Goal: Transaction & Acquisition: Book appointment/travel/reservation

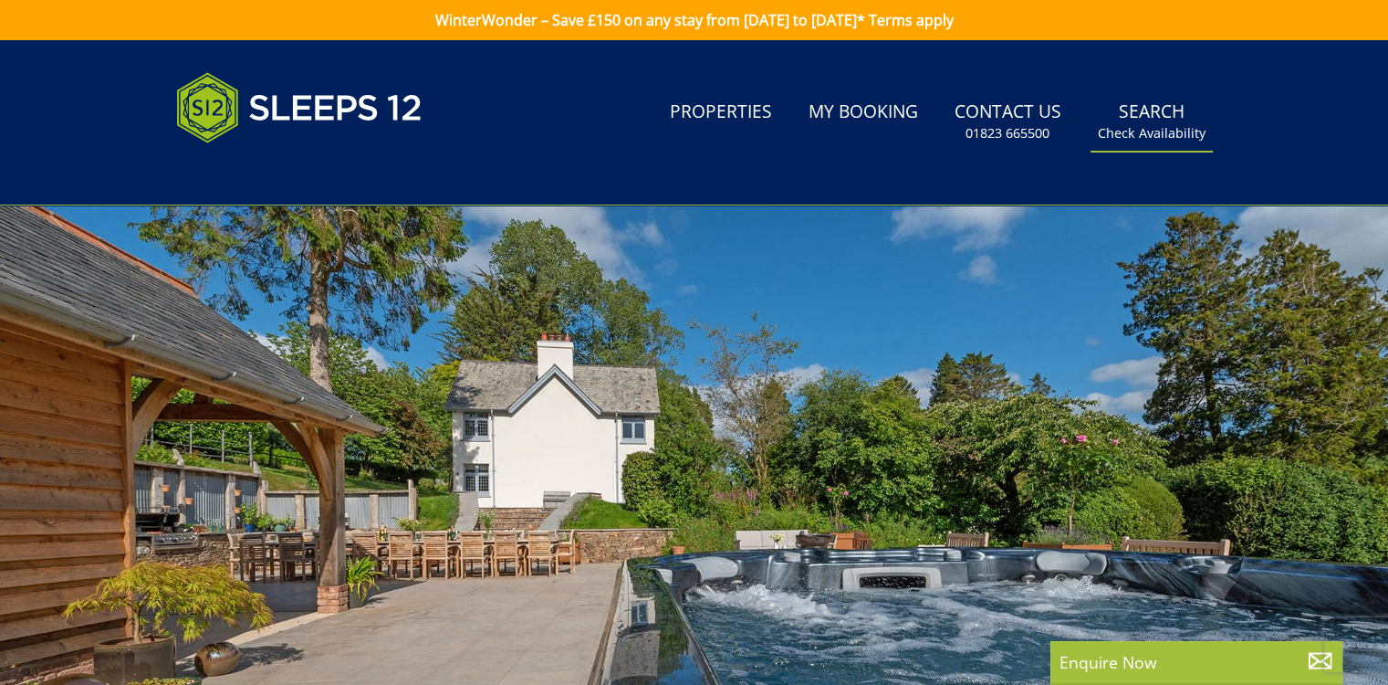
click at [1152, 131] on small "Check Availability" at bounding box center [1152, 133] width 108 height 18
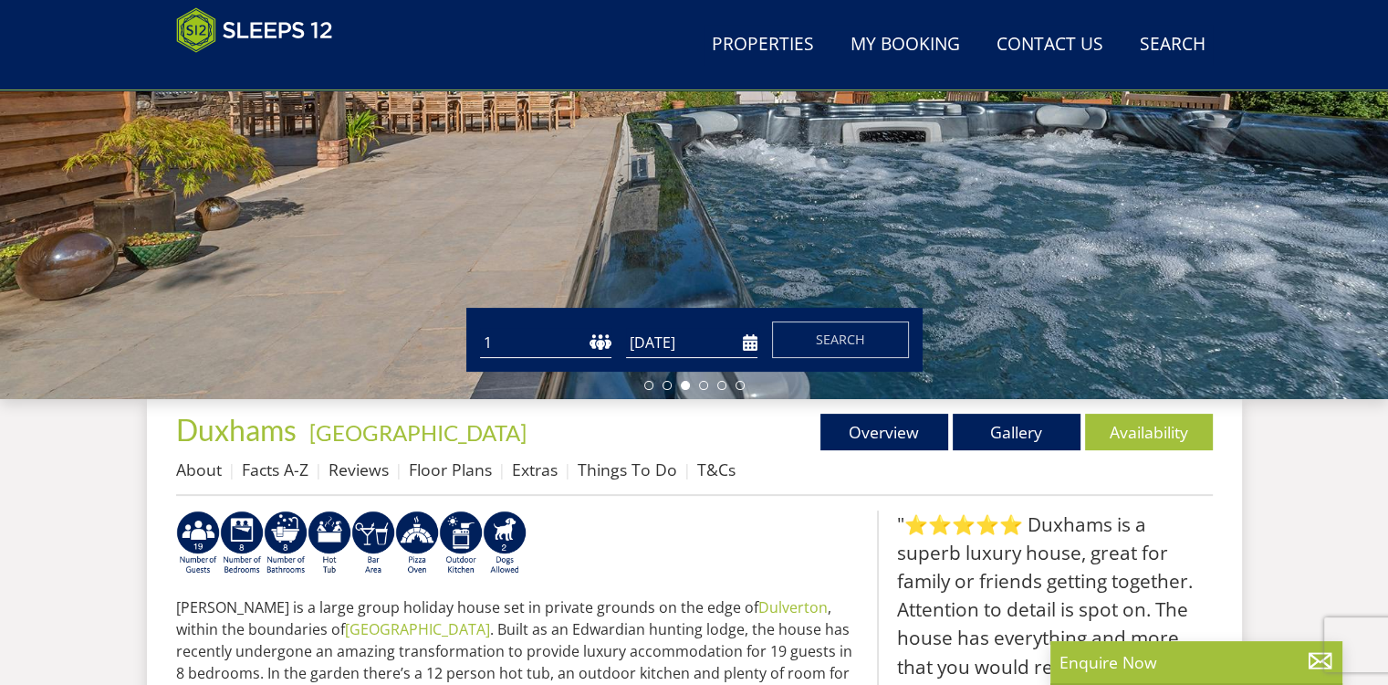
scroll to position [385, 0]
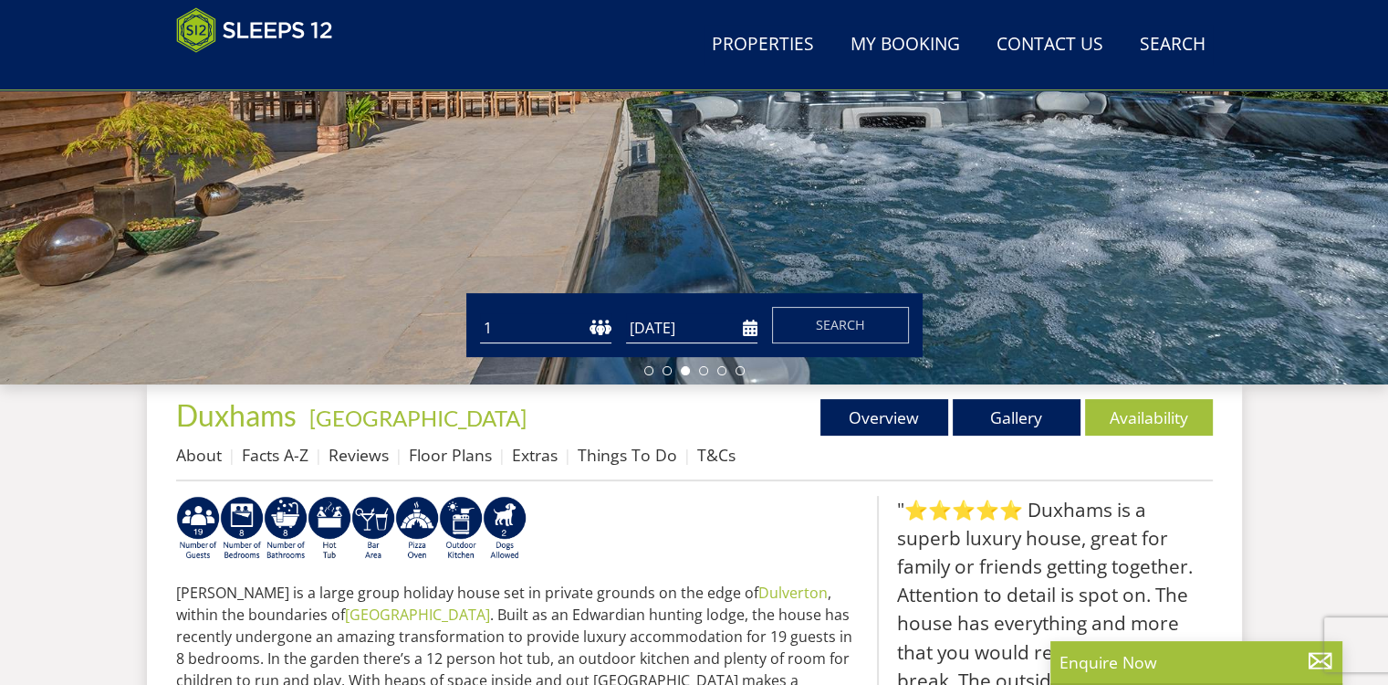
click at [508, 326] on select "1 2 3 4 5 6 7 8 9 10 11 12 13 14 15 16 17 18 19 20 21 22 23 24 25 26 27 28 29 3…" at bounding box center [545, 328] width 131 height 30
select select "12"
click at [480, 313] on select "1 2 3 4 5 6 7 8 9 10 11 12 13 14 15 16 17 18 19 20 21 22 23 24 25 26 27 28 29 3…" at bounding box center [545, 328] width 131 height 30
click at [645, 329] on input "[DATE]" at bounding box center [691, 328] width 131 height 30
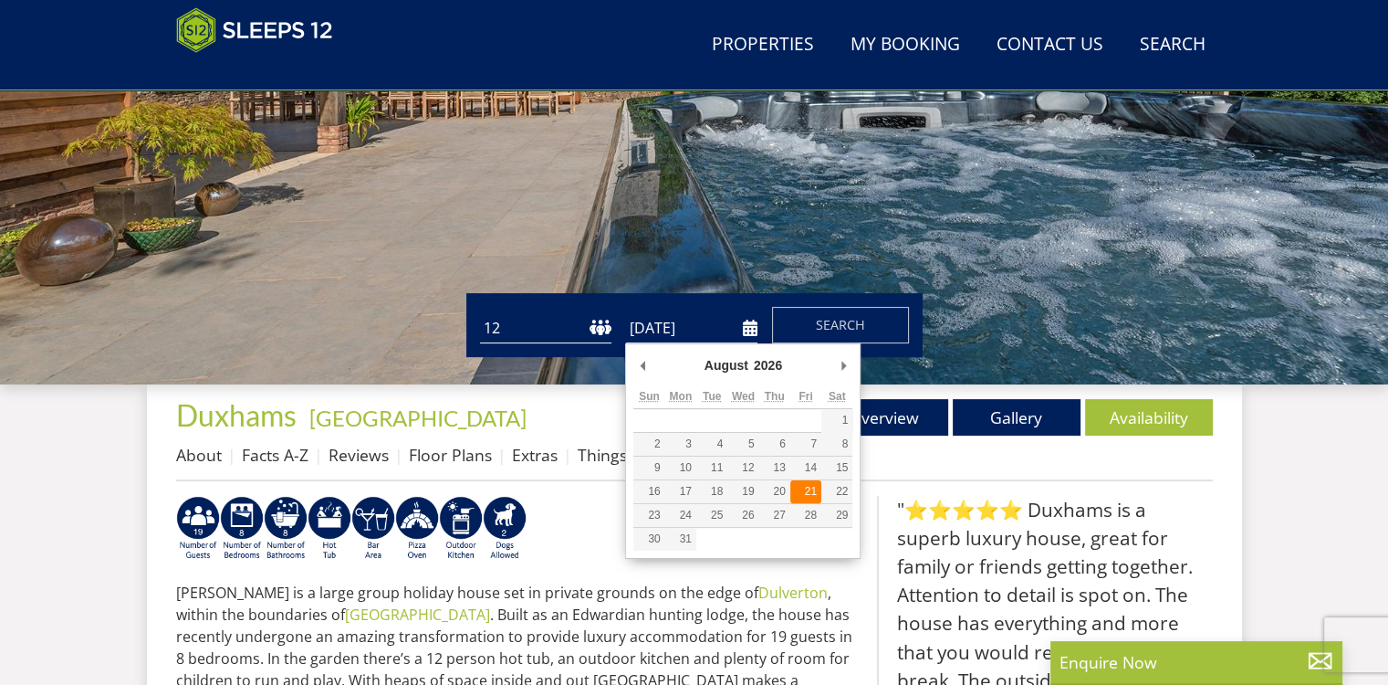
type input "21/08/2026"
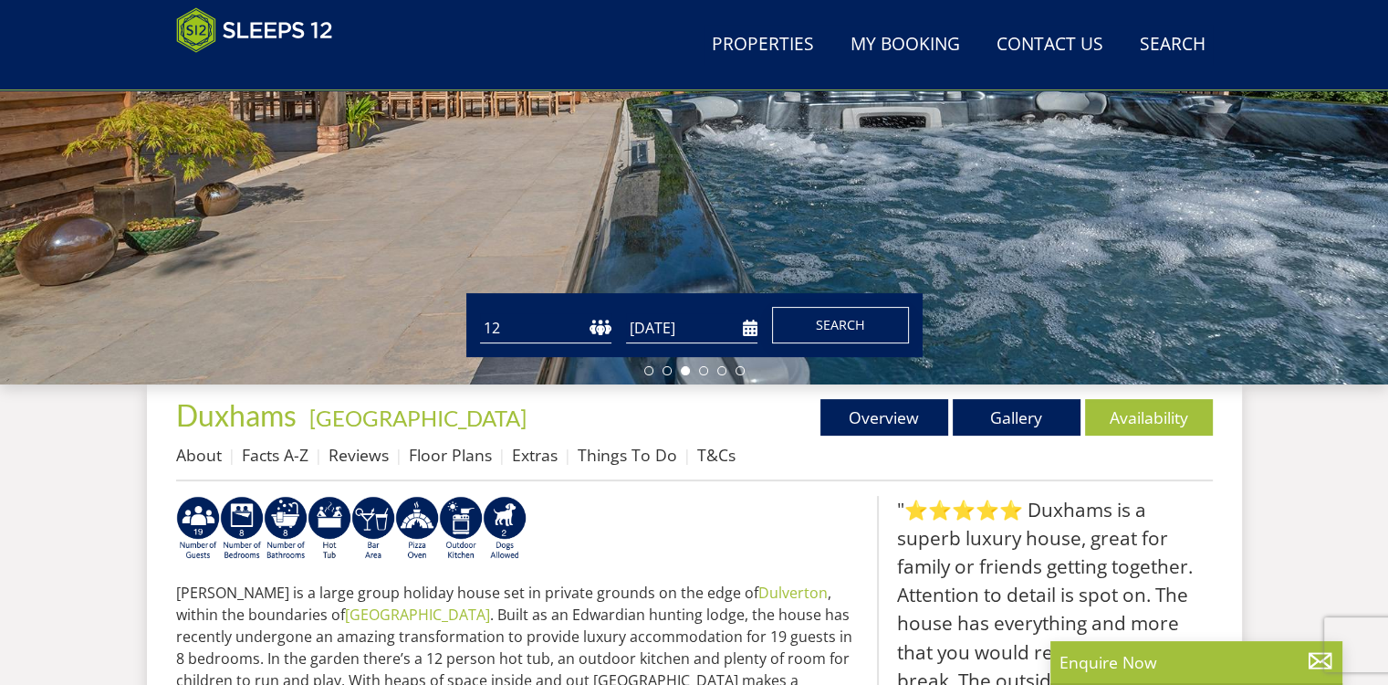
click at [847, 328] on span "Search" at bounding box center [840, 324] width 49 height 17
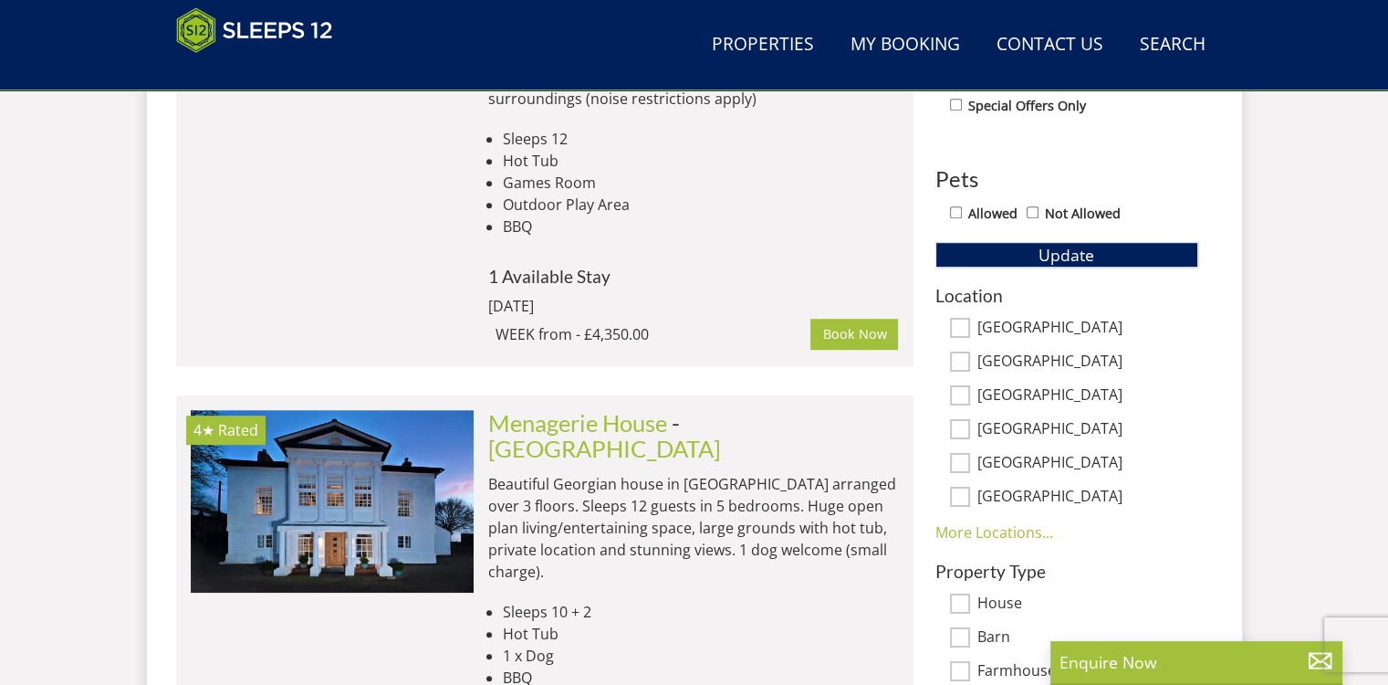
scroll to position [1004, 0]
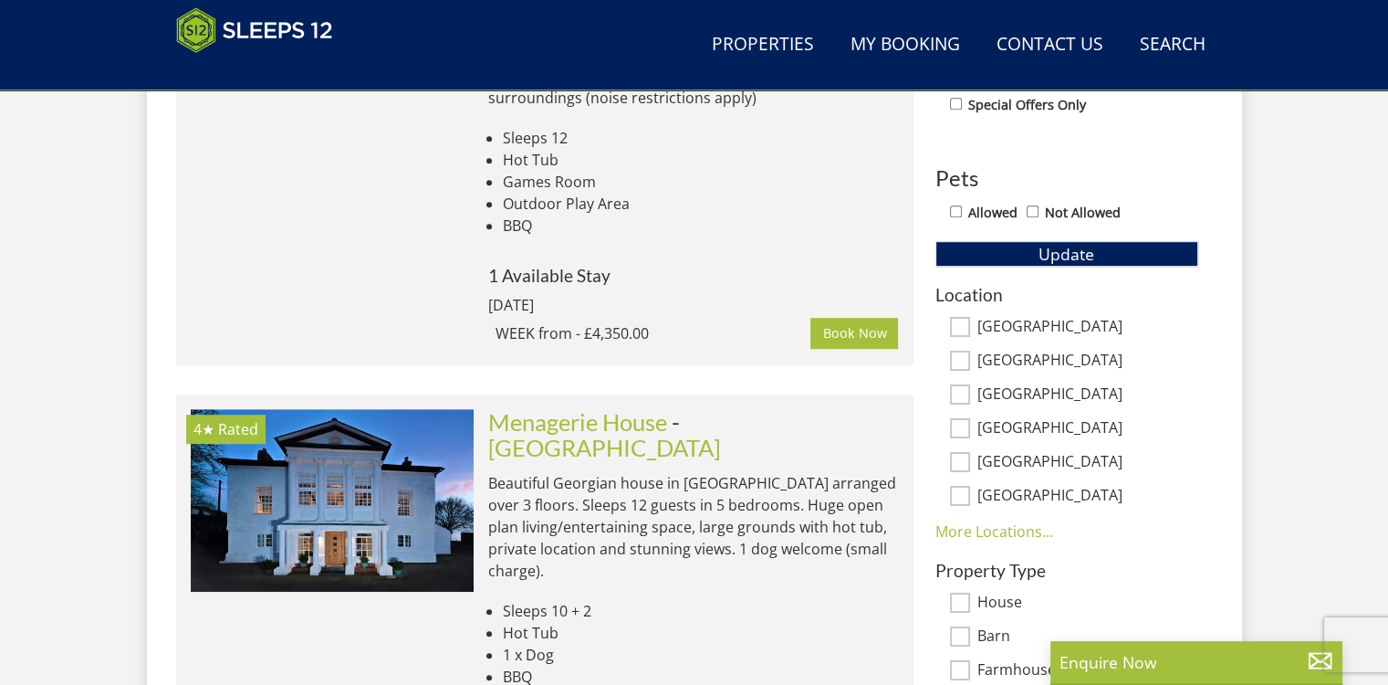
click at [964, 325] on input "Somerset" at bounding box center [960, 327] width 20 height 20
checkbox input "true"
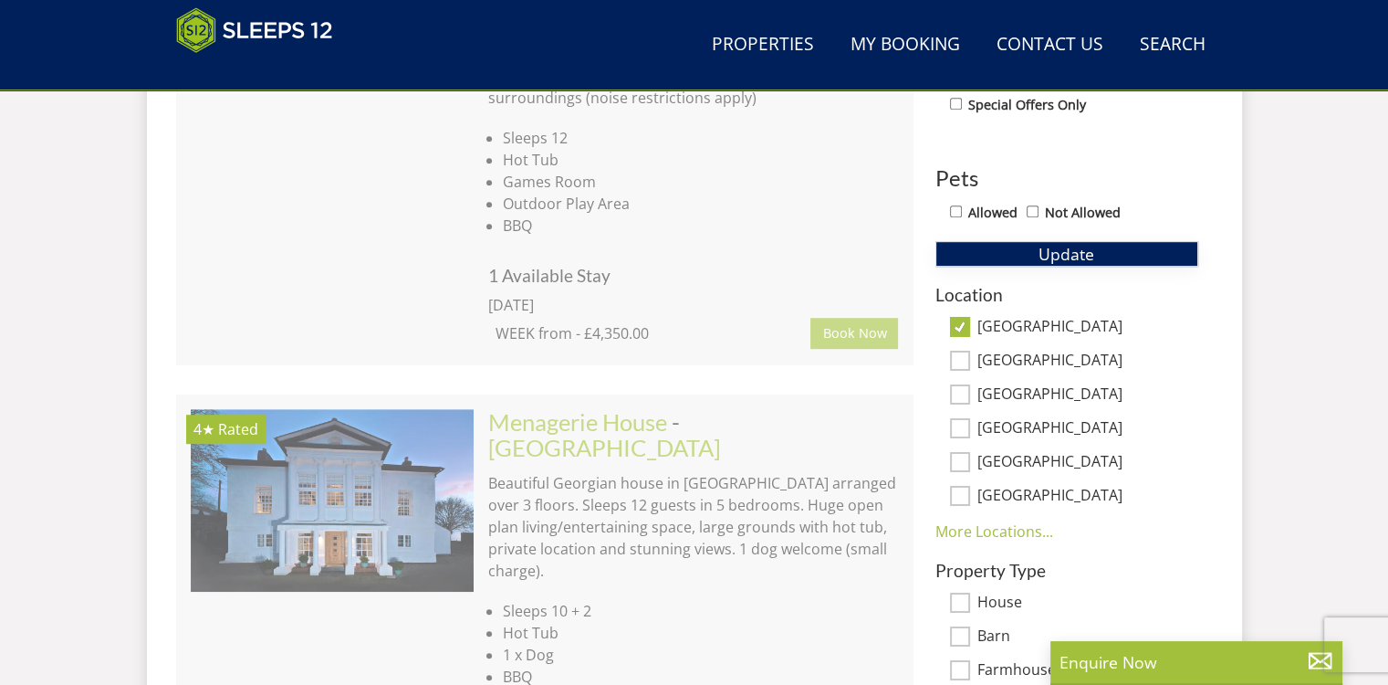
click at [1083, 247] on span "Update" at bounding box center [1067, 254] width 56 height 22
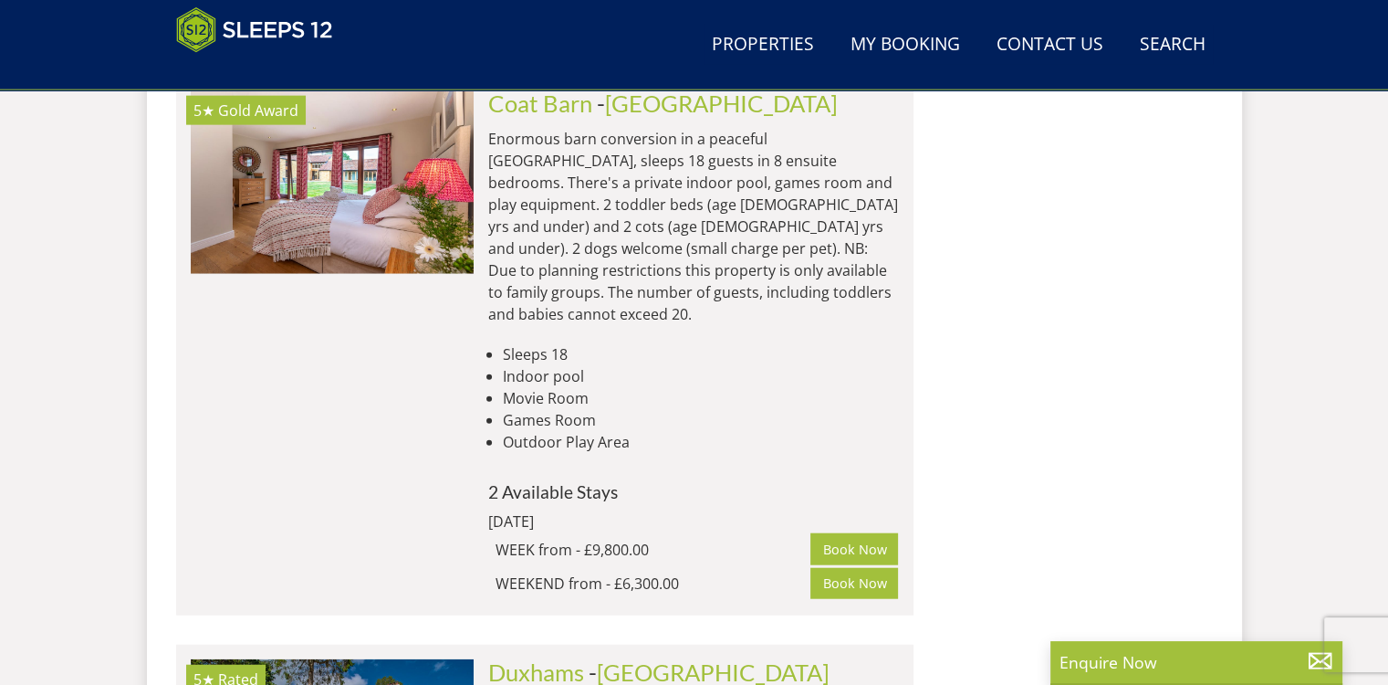
scroll to position [11318, 0]
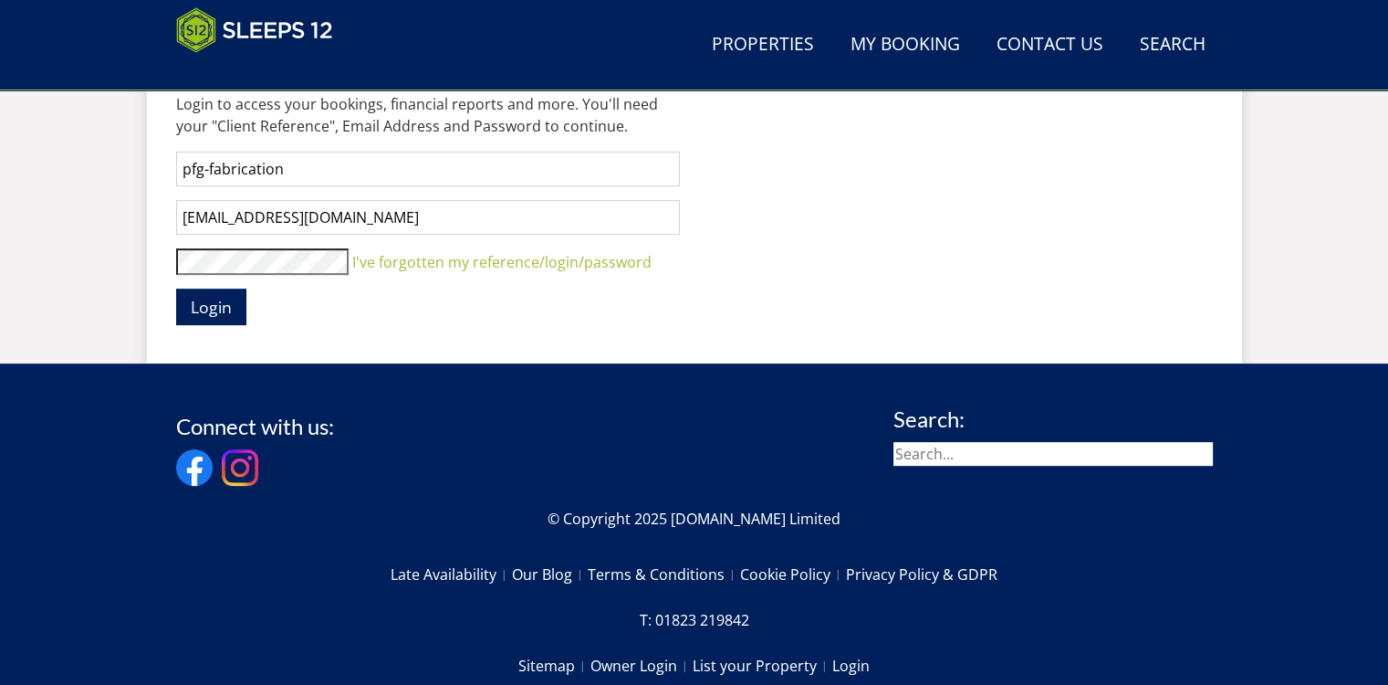
scroll to position [644, 0]
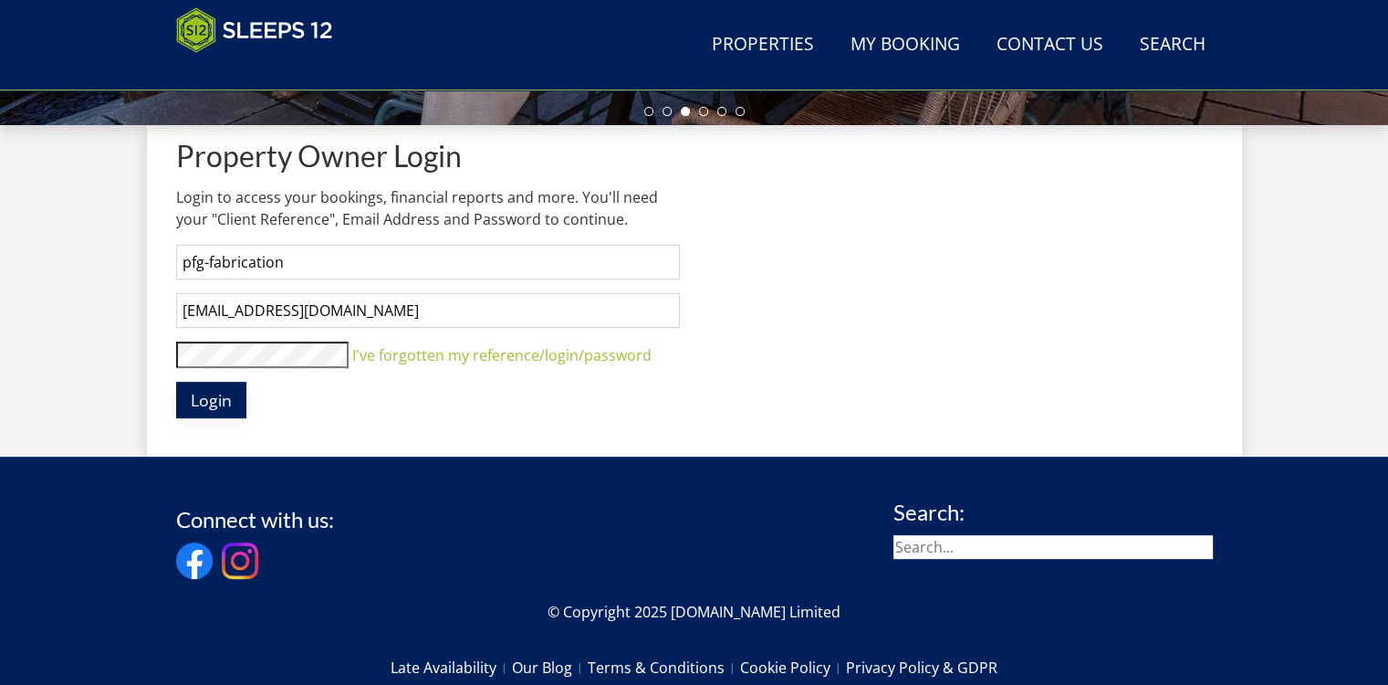
click at [201, 395] on span "Login" at bounding box center [211, 400] width 41 height 22
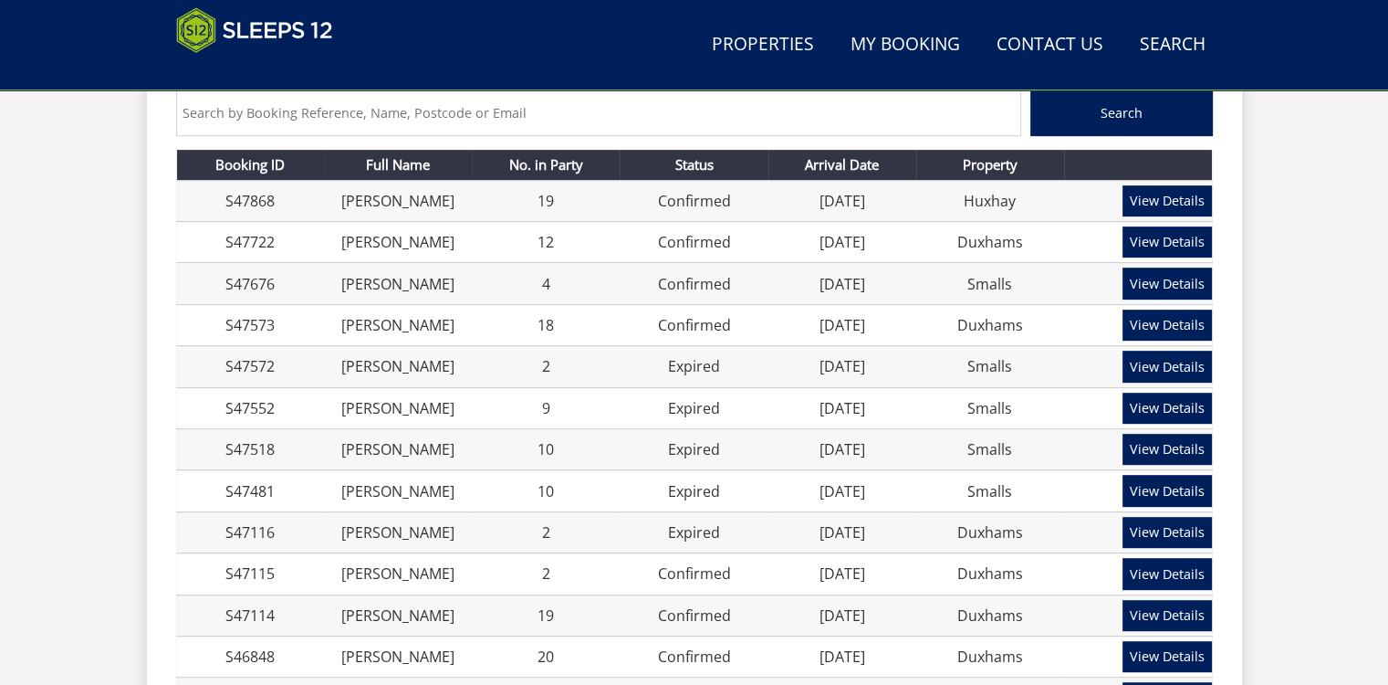
scroll to position [747, 0]
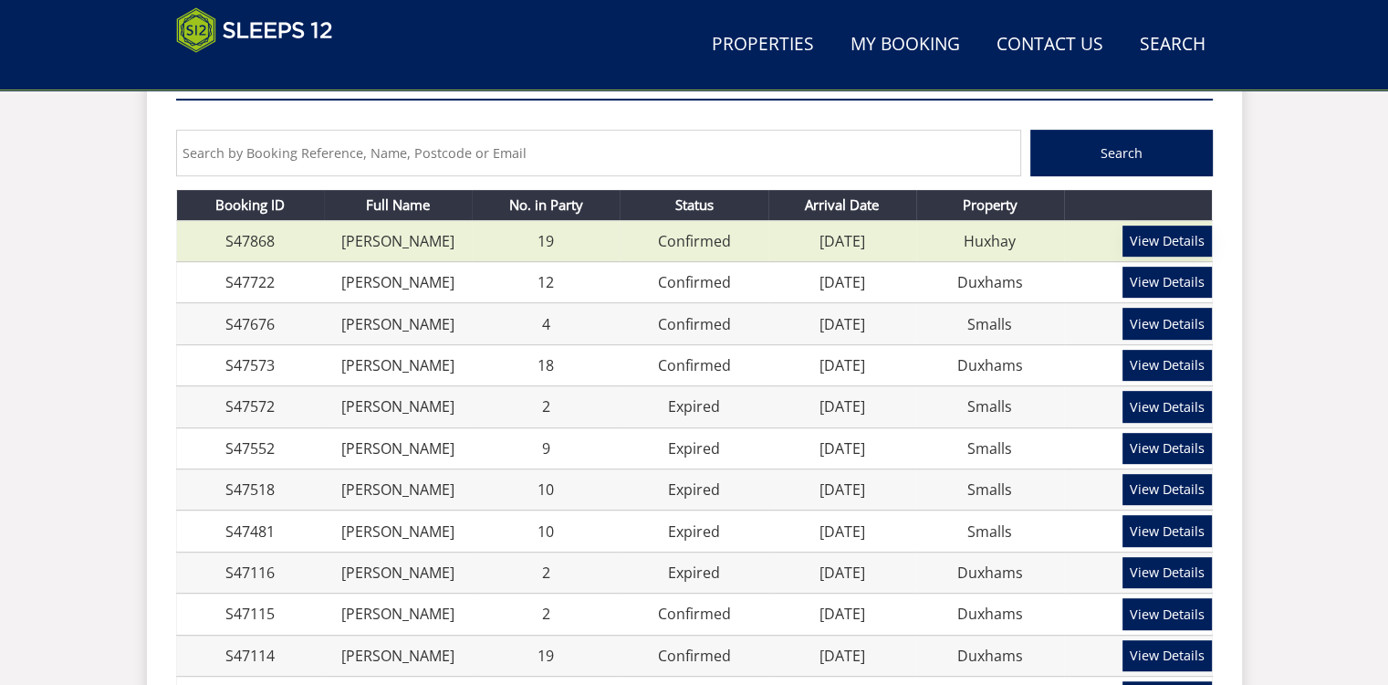
click at [1181, 243] on link "View Details" at bounding box center [1167, 240] width 89 height 31
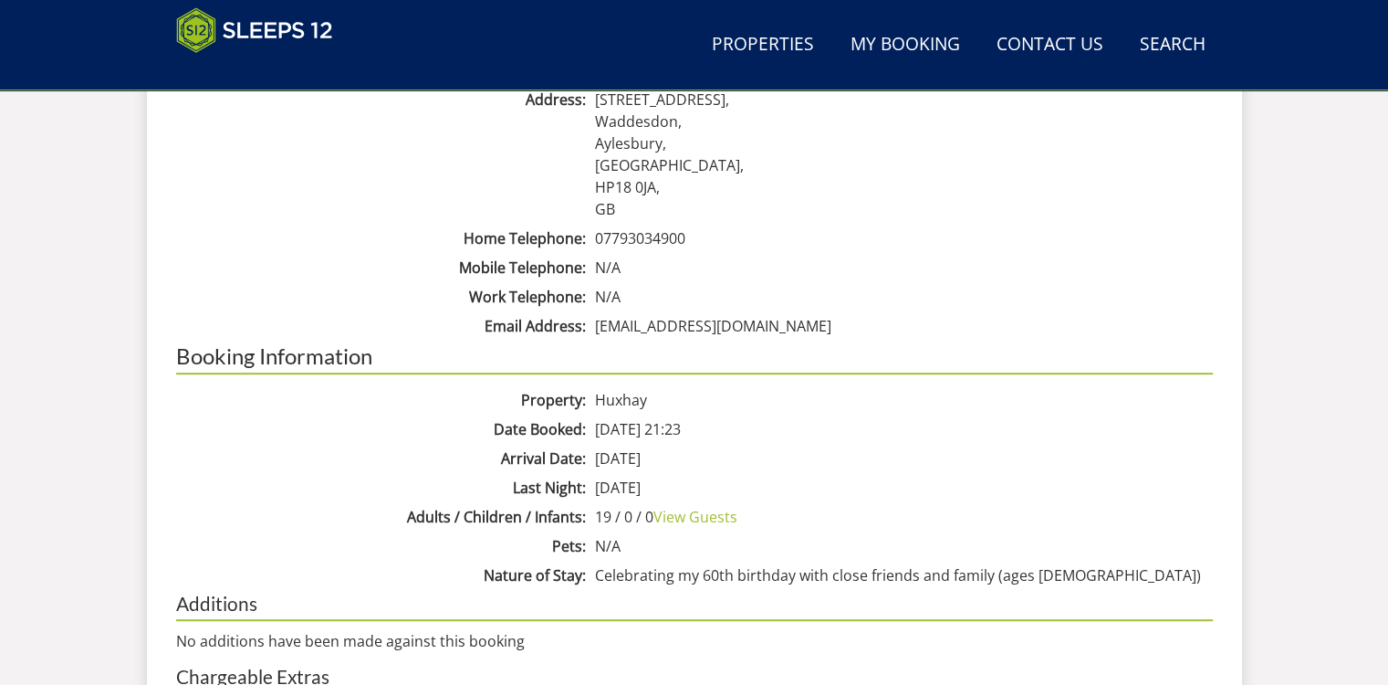
scroll to position [929, 0]
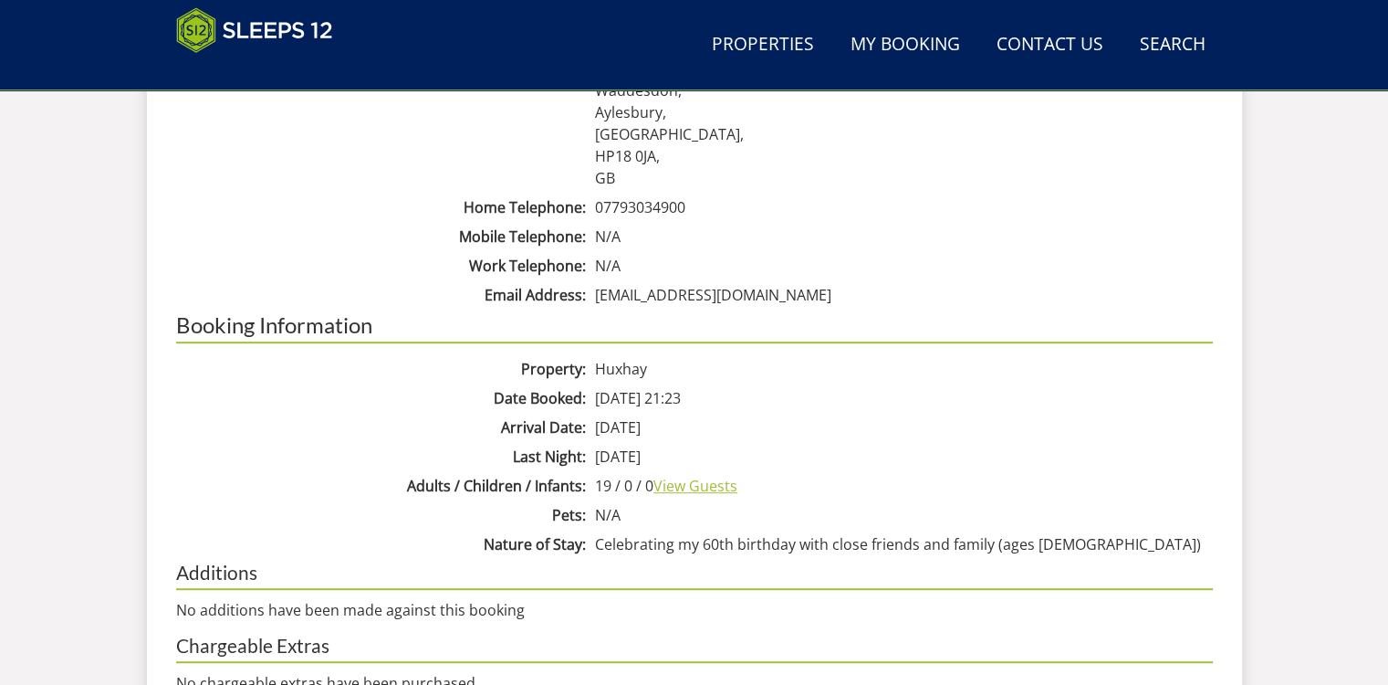
click at [718, 487] on link "View Guests" at bounding box center [696, 486] width 84 height 20
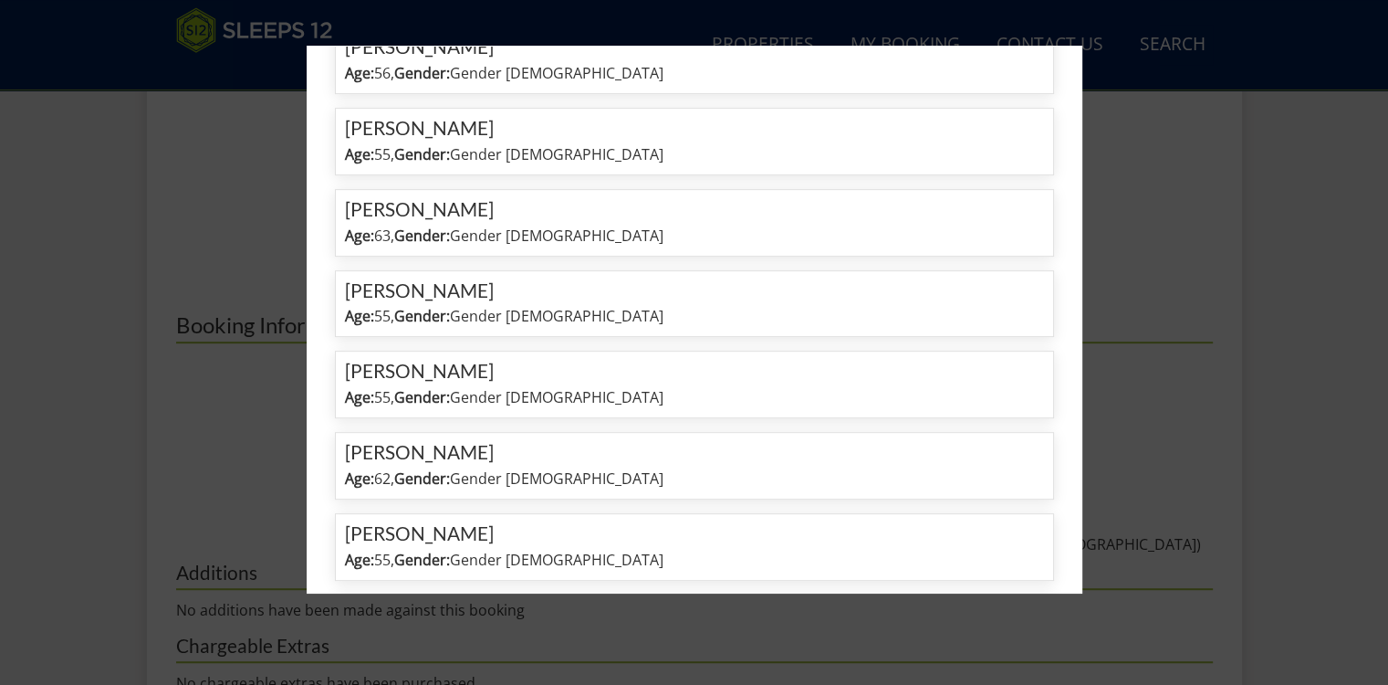
scroll to position [913, 0]
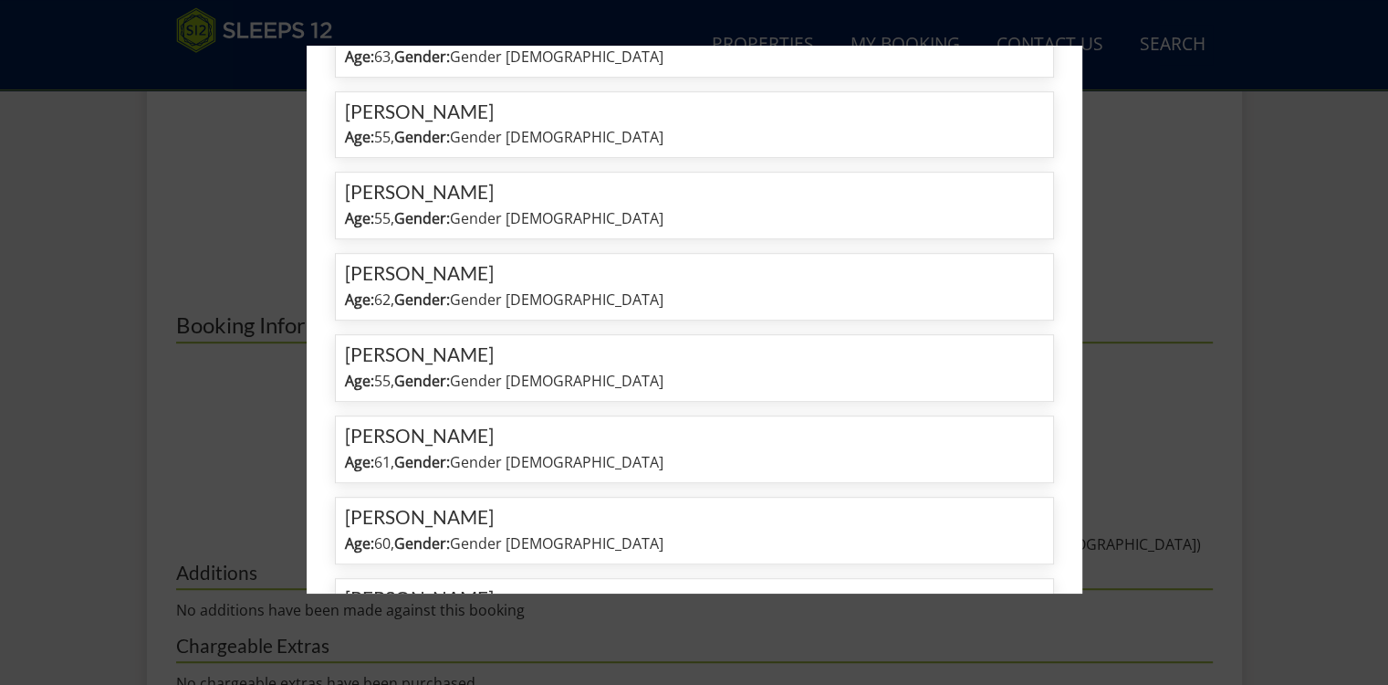
click at [1098, 216] on div at bounding box center [694, 342] width 1388 height 685
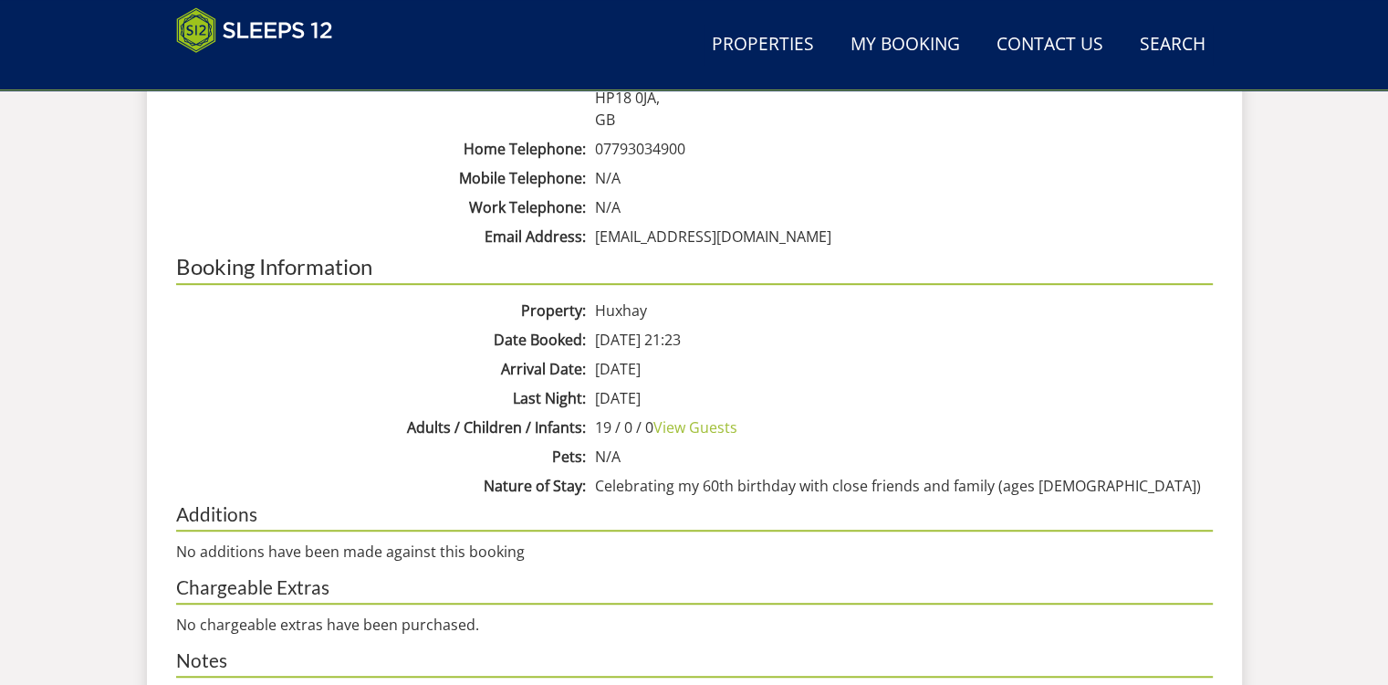
scroll to position [1020, 0]
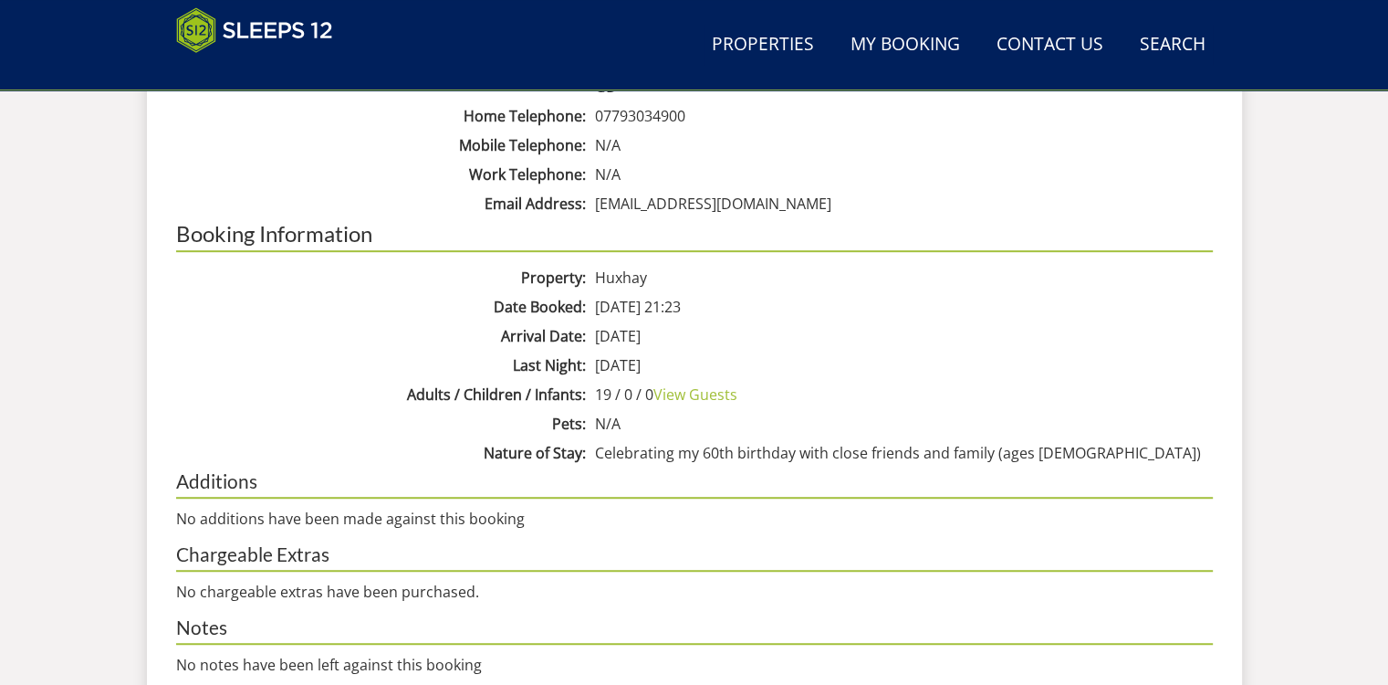
click at [310, 350] on div "Customer Information Customer Chris Williams Address 6a High Street, Waddesdon,…" at bounding box center [694, 182] width 1037 height 580
click at [688, 393] on link "View Guests" at bounding box center [696, 394] width 84 height 20
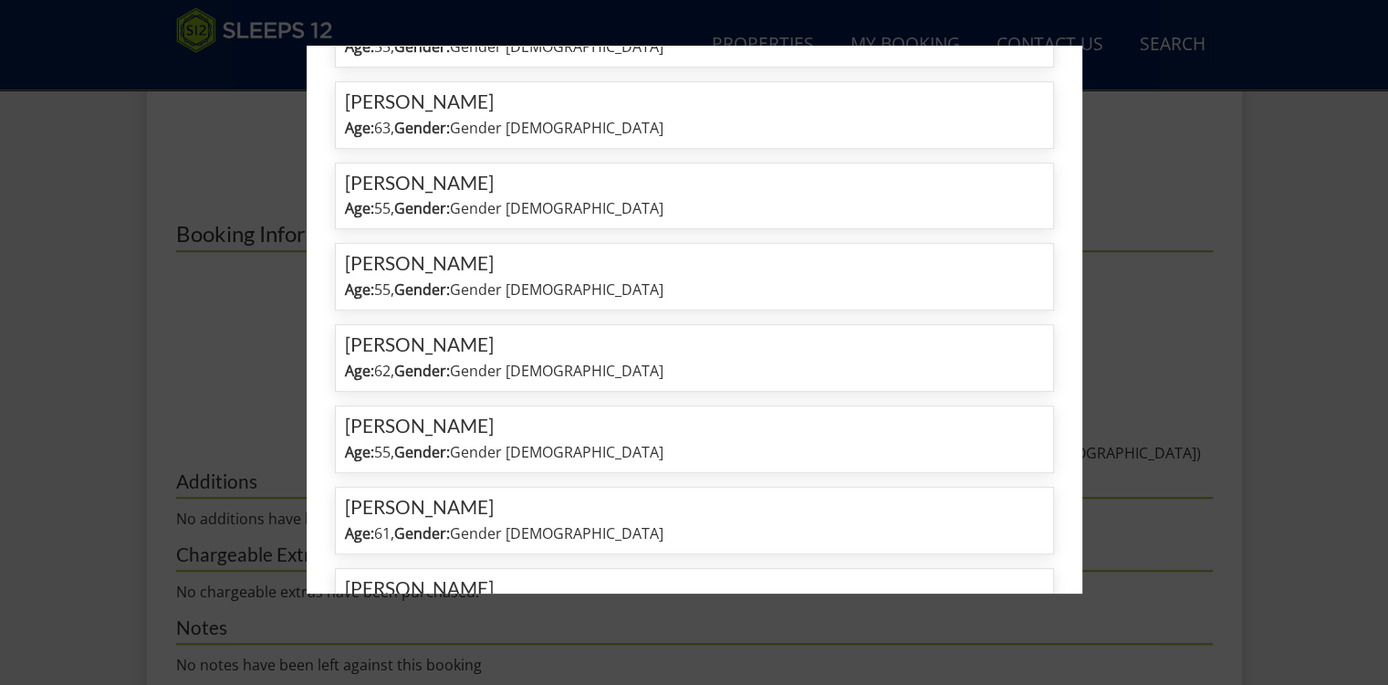
scroll to position [1066, 0]
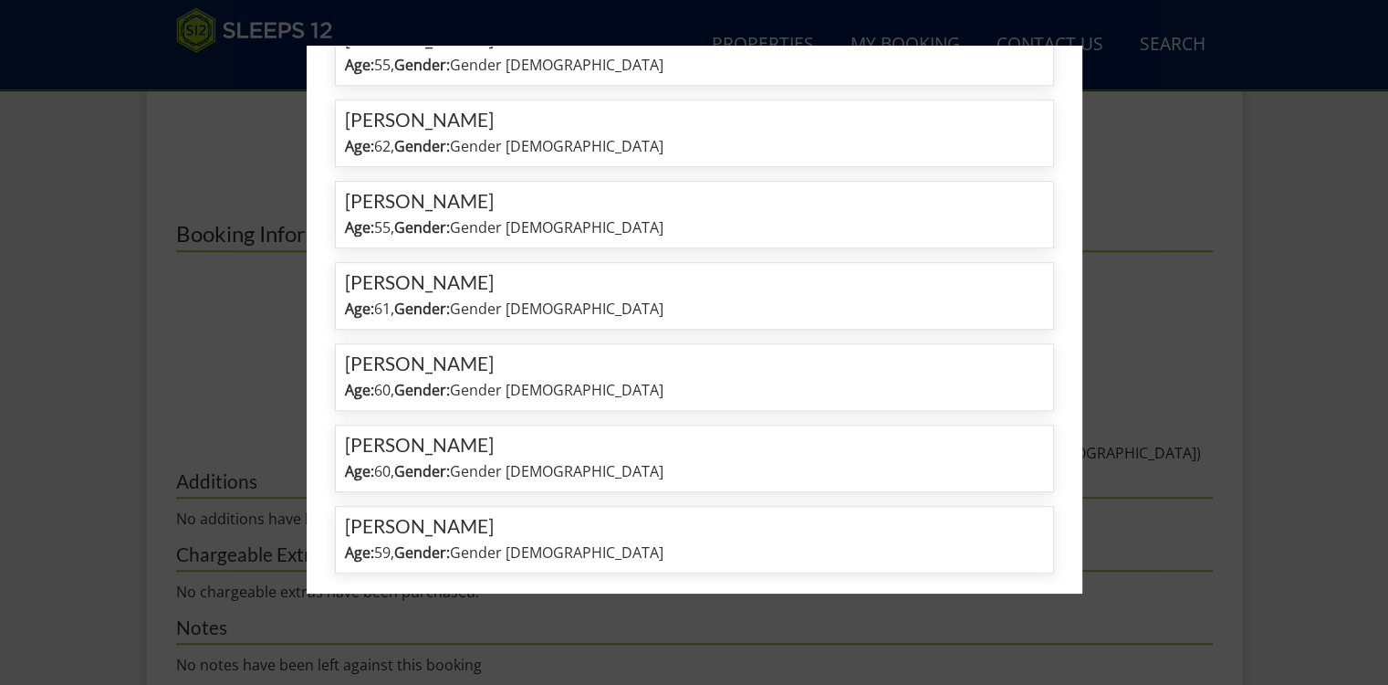
click at [1176, 216] on div at bounding box center [694, 342] width 1388 height 685
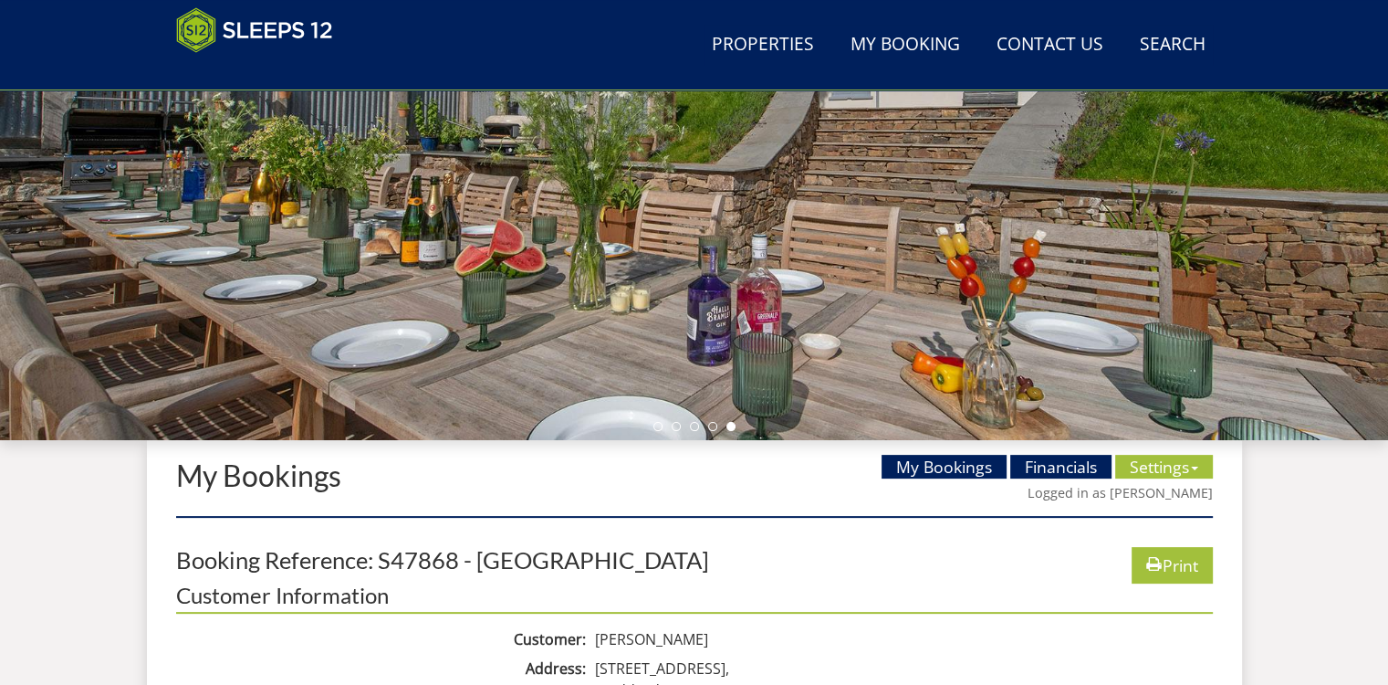
scroll to position [290, 0]
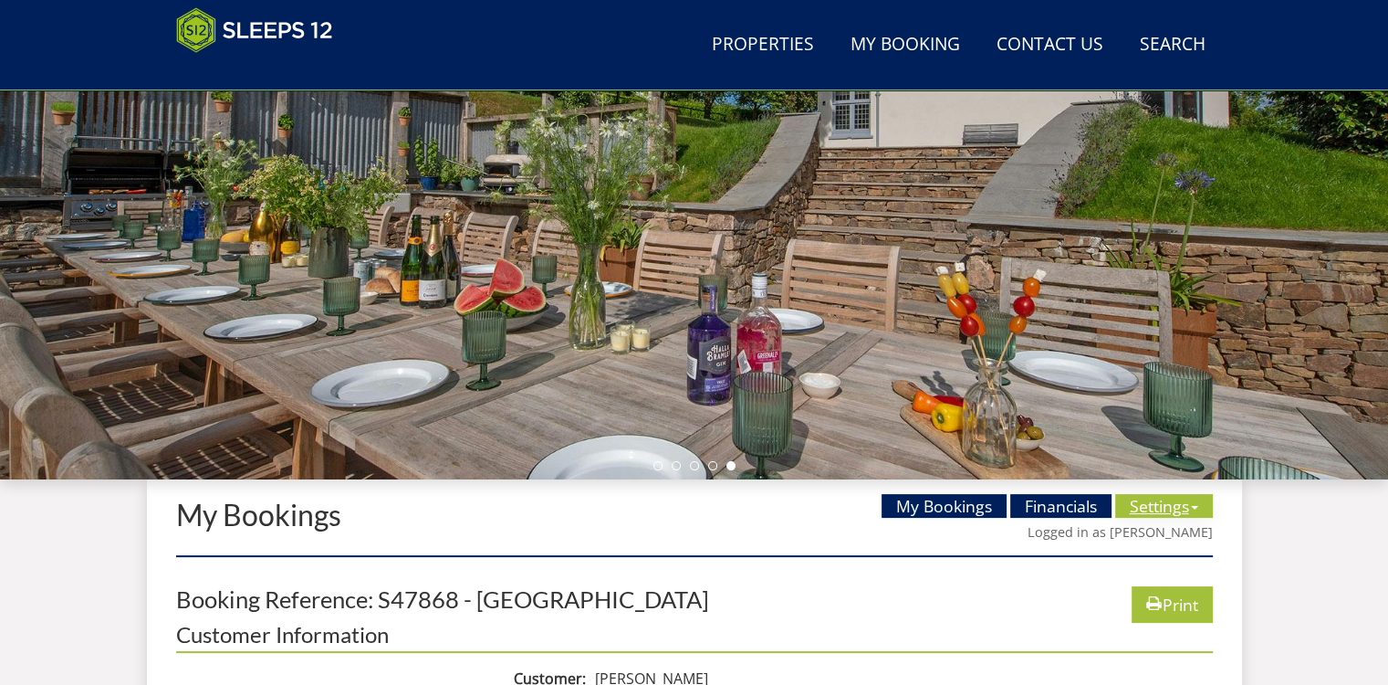
click at [1162, 505] on link "Settings" at bounding box center [1164, 506] width 98 height 24
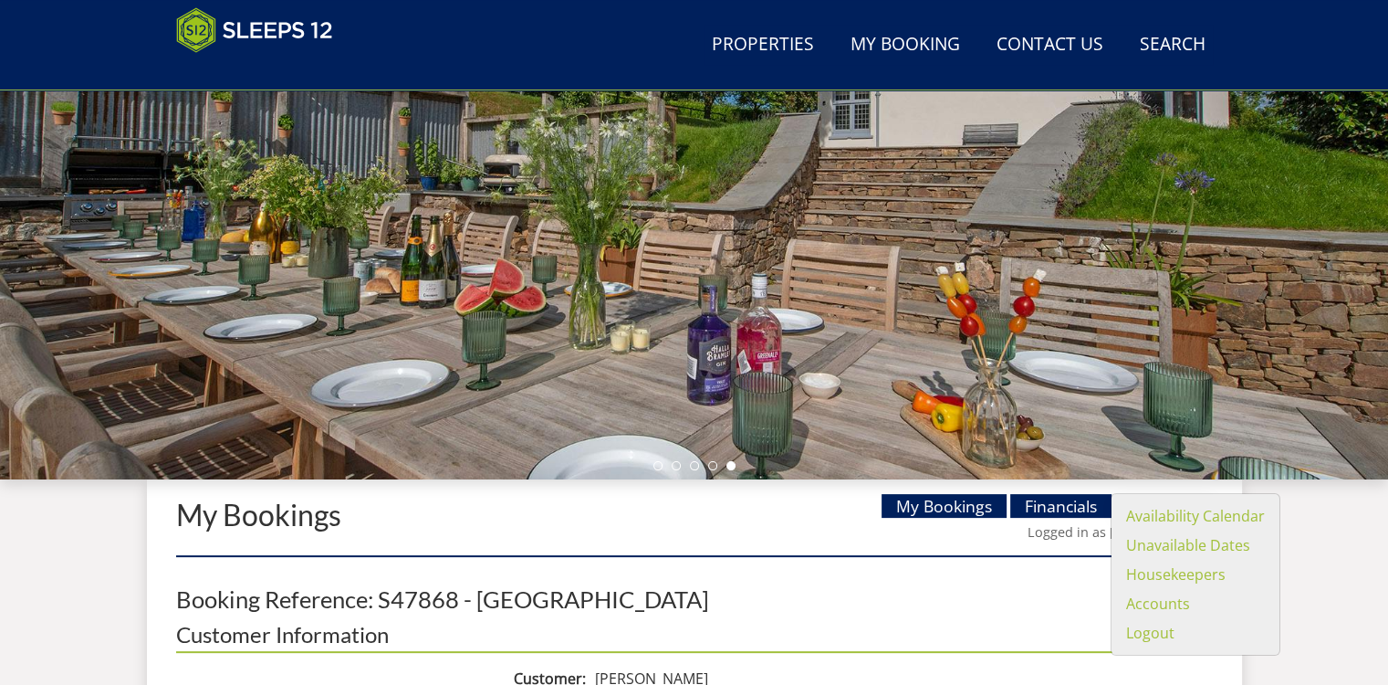
scroll to position [564, 0]
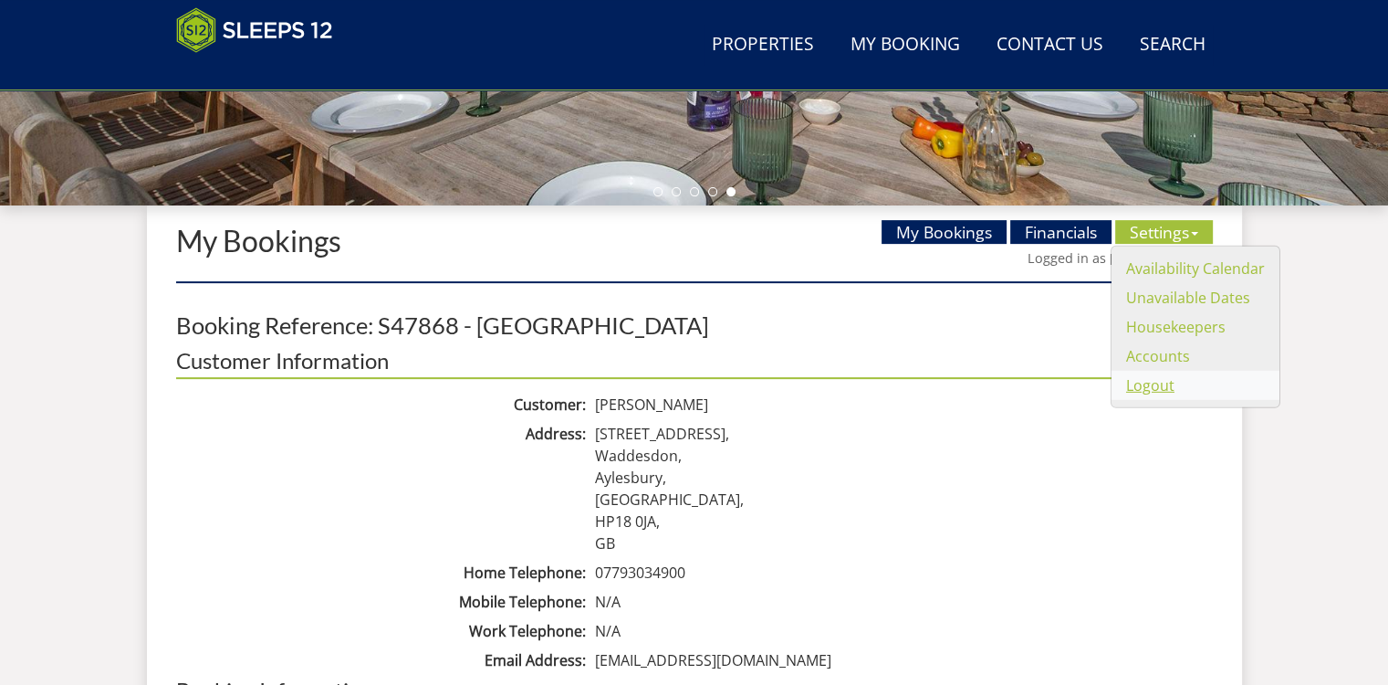
click at [1150, 386] on link "Logout" at bounding box center [1150, 385] width 48 height 20
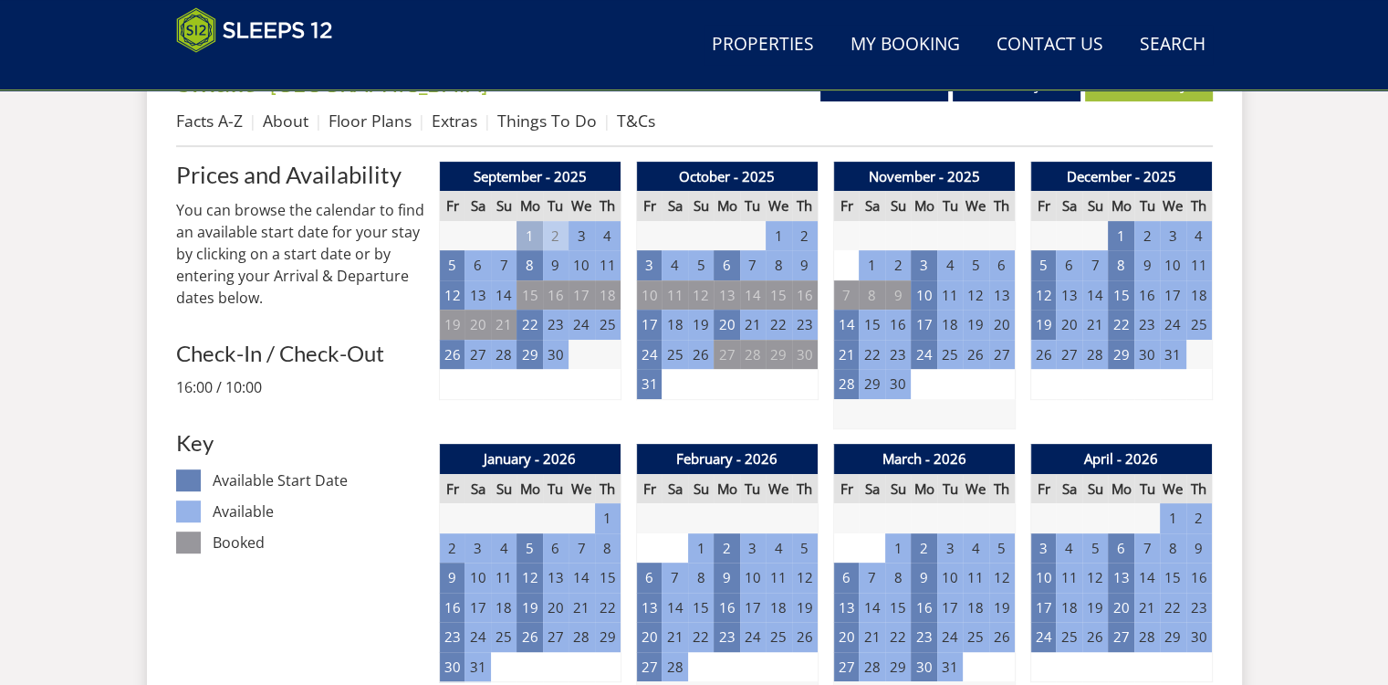
scroll to position [723, 0]
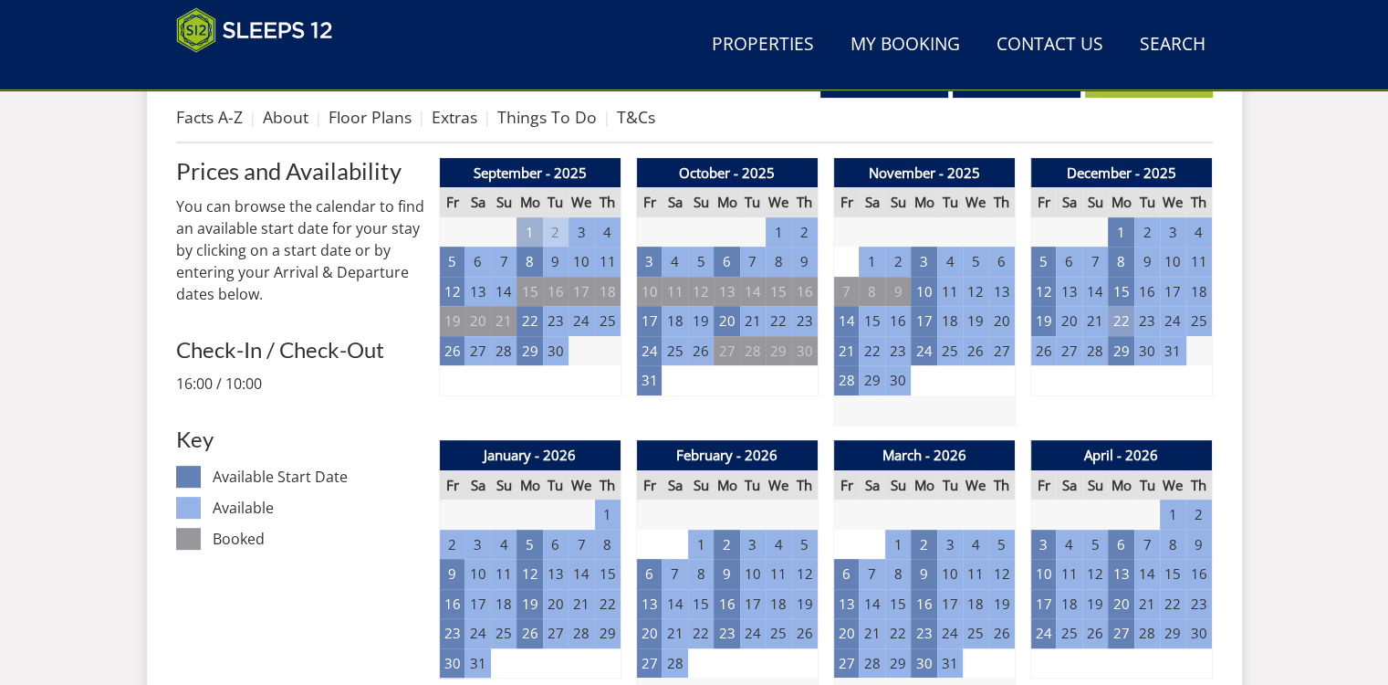
click at [1128, 322] on td "22" at bounding box center [1121, 321] width 26 height 30
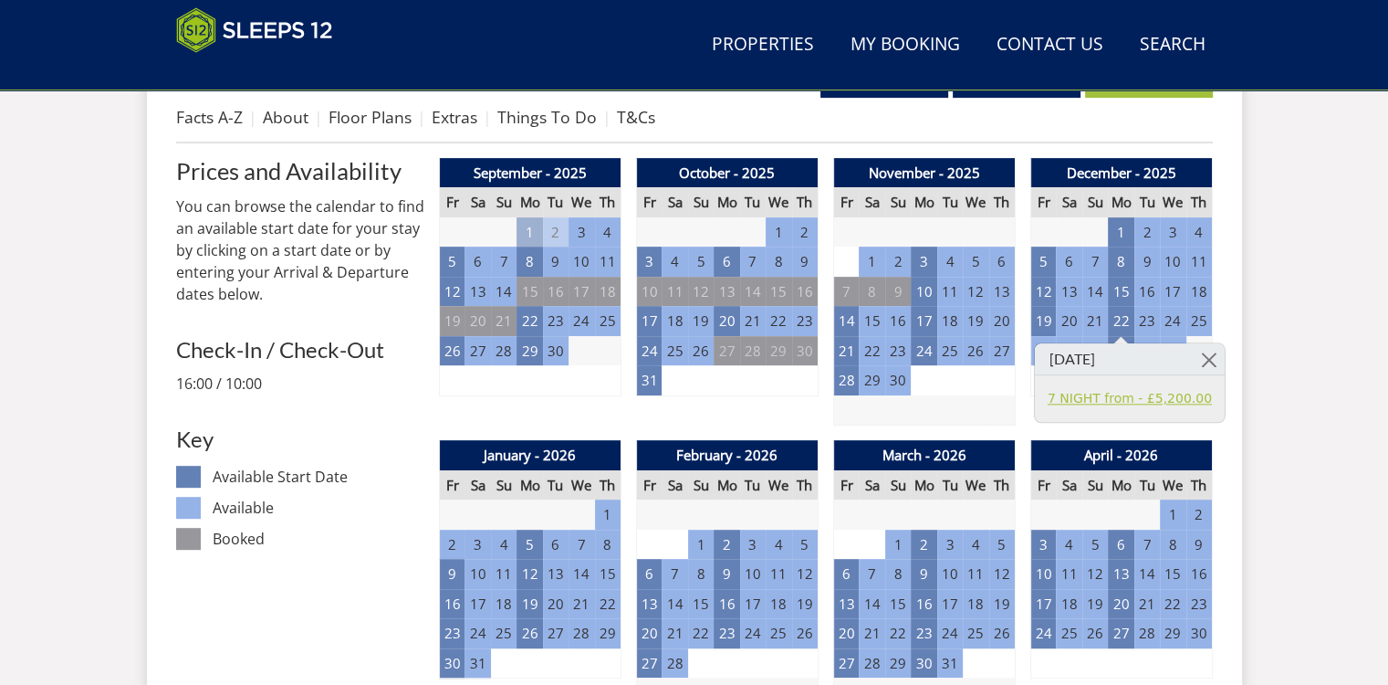
click at [1117, 401] on link "7 NIGHT from - £5,200.00" at bounding box center [1130, 398] width 164 height 19
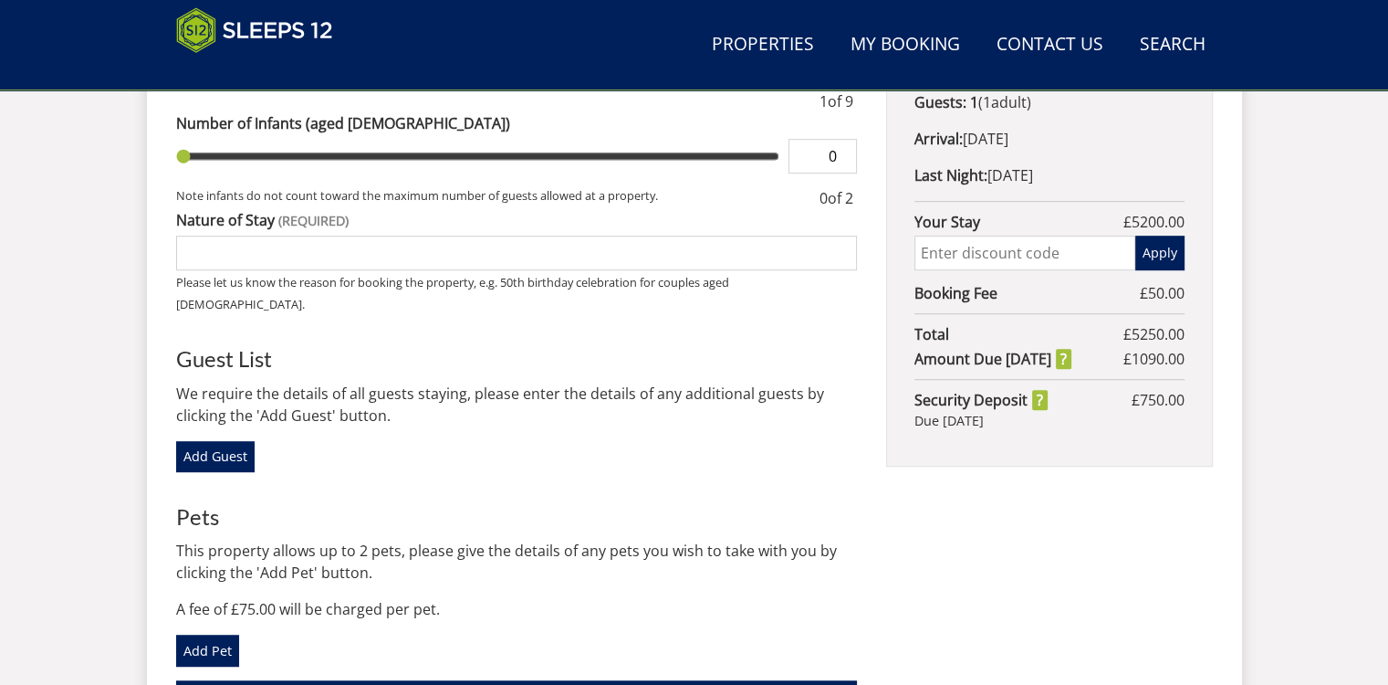
scroll to position [1004, 0]
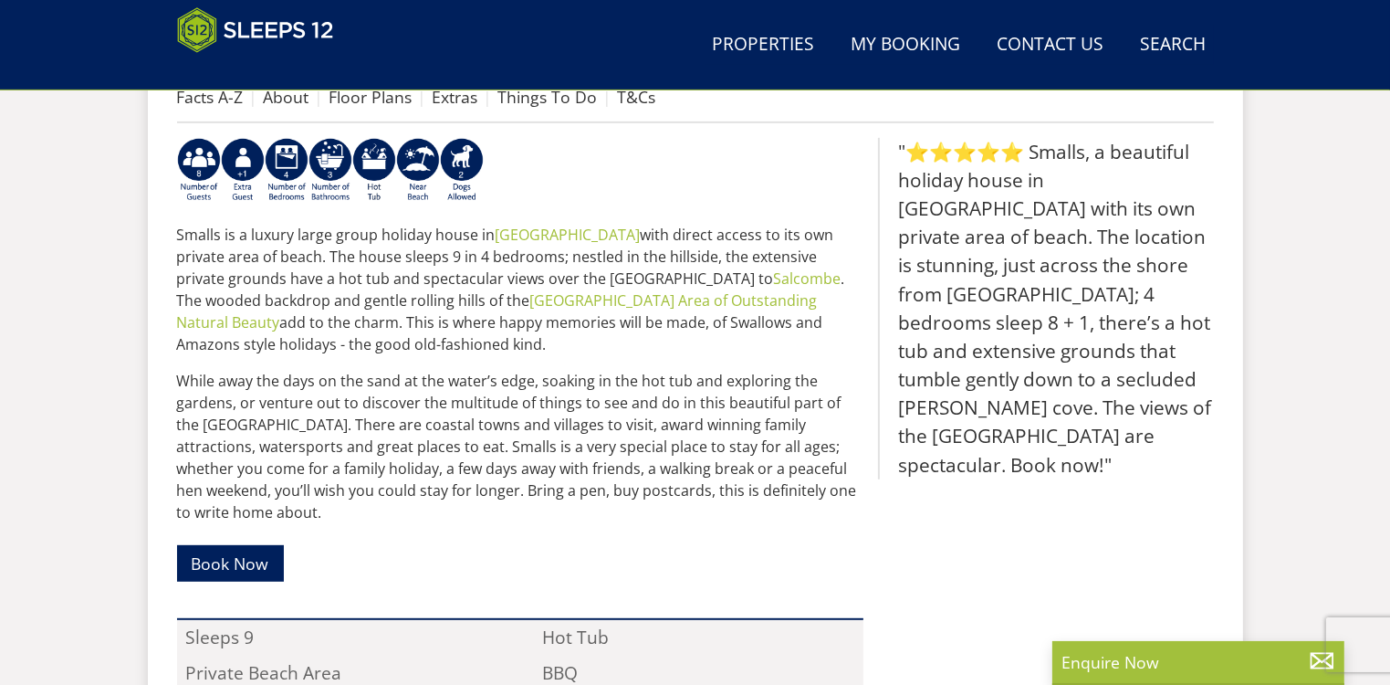
scroll to position [838, 0]
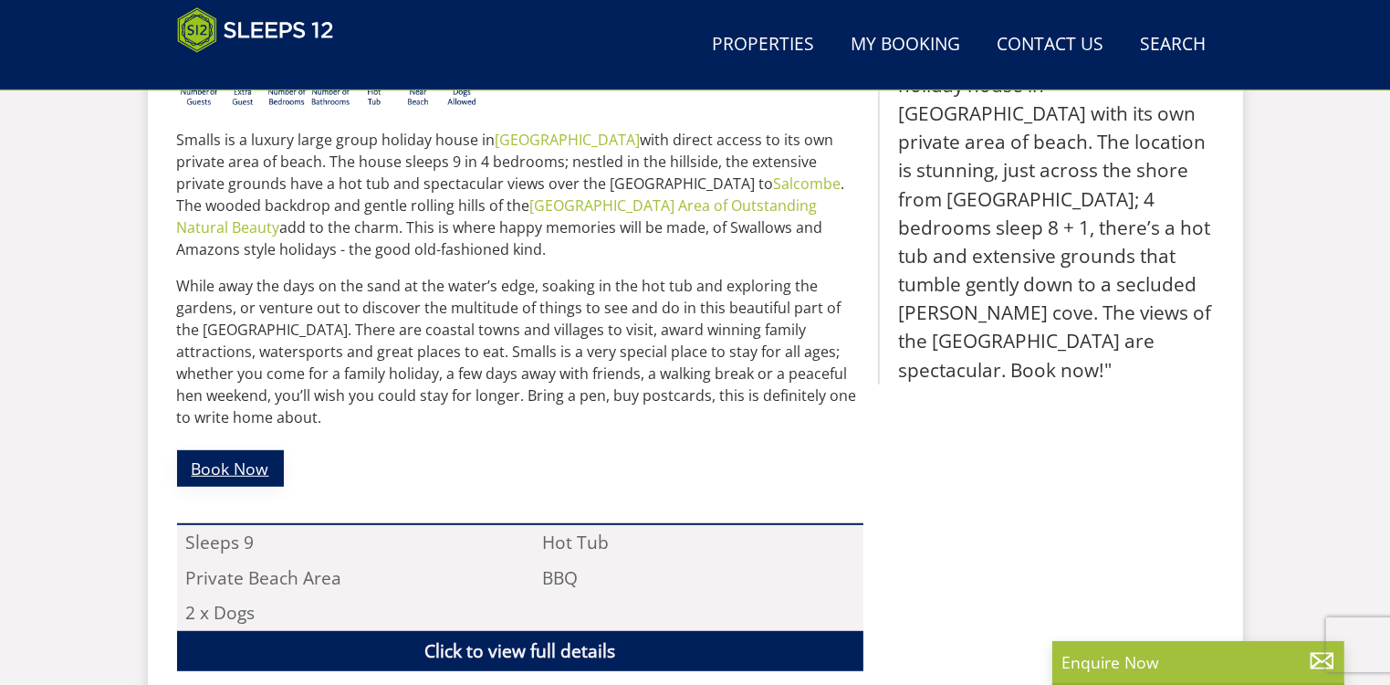
click at [210, 450] on link "Book Now" at bounding box center [230, 468] width 107 height 36
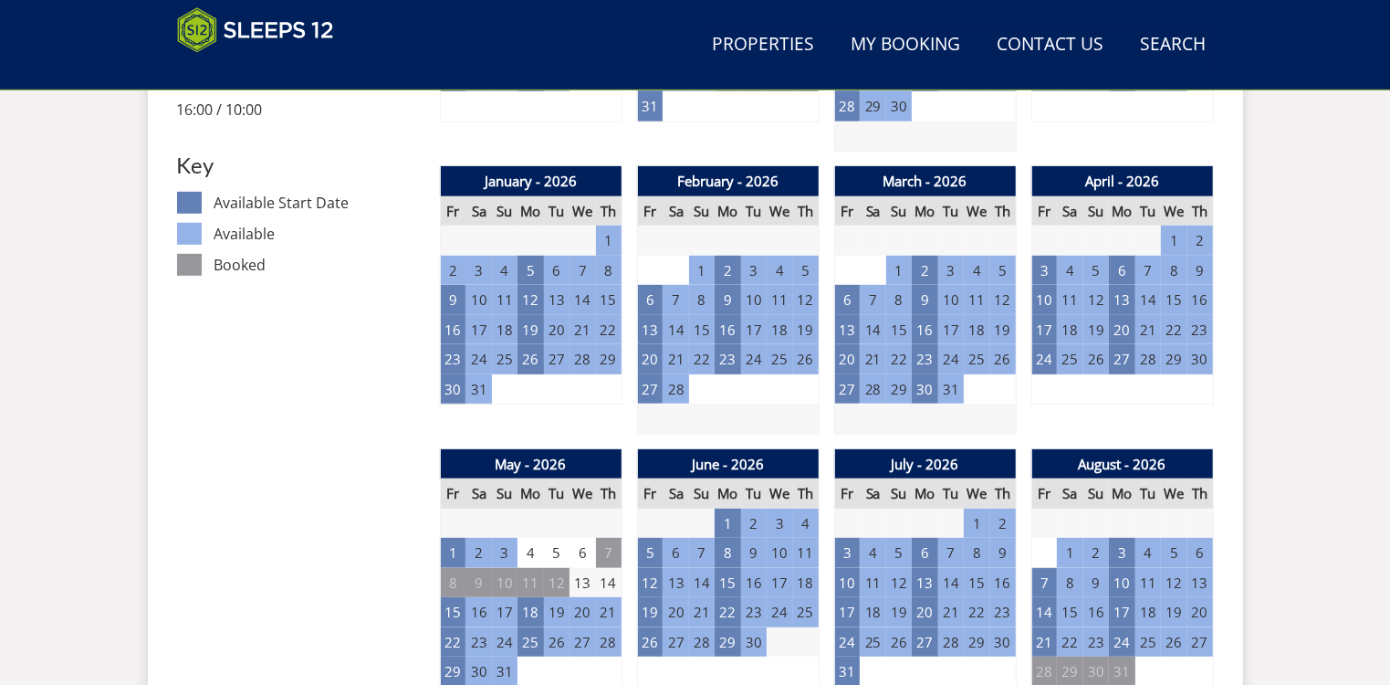
scroll to position [632, 0]
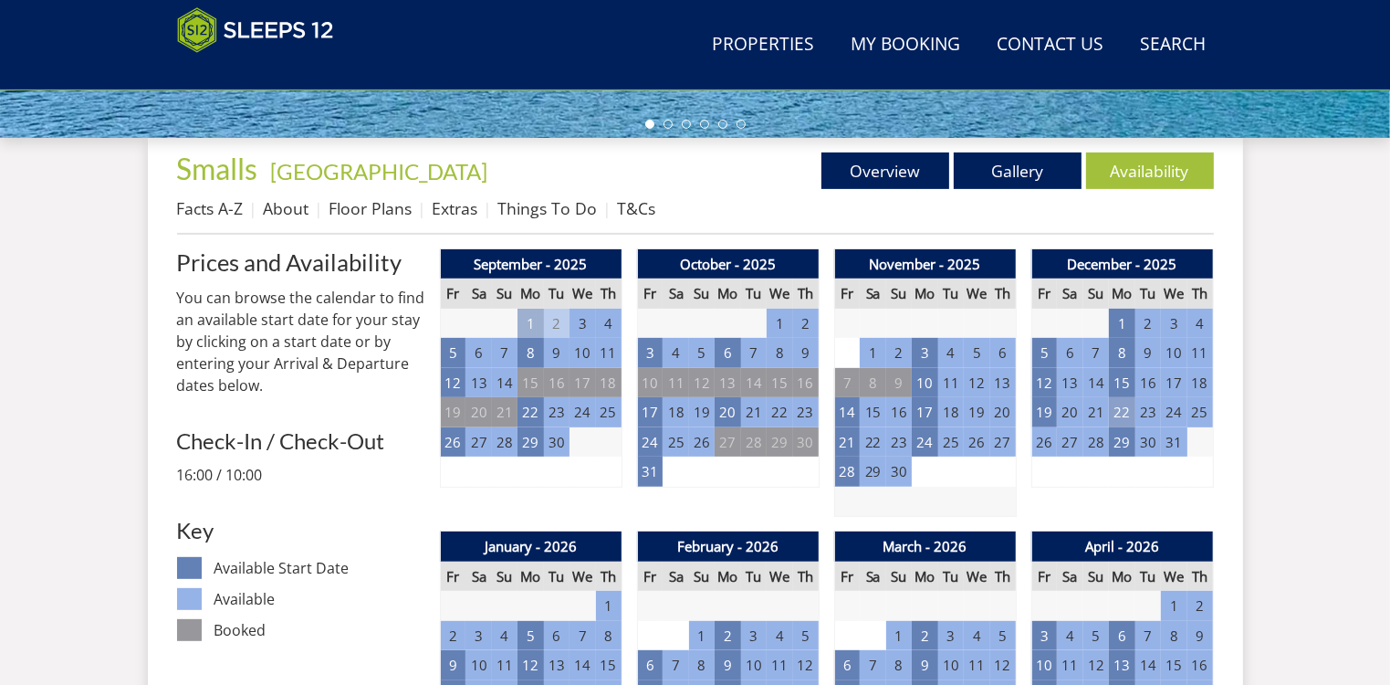
click at [1116, 410] on td "22" at bounding box center [1122, 412] width 26 height 30
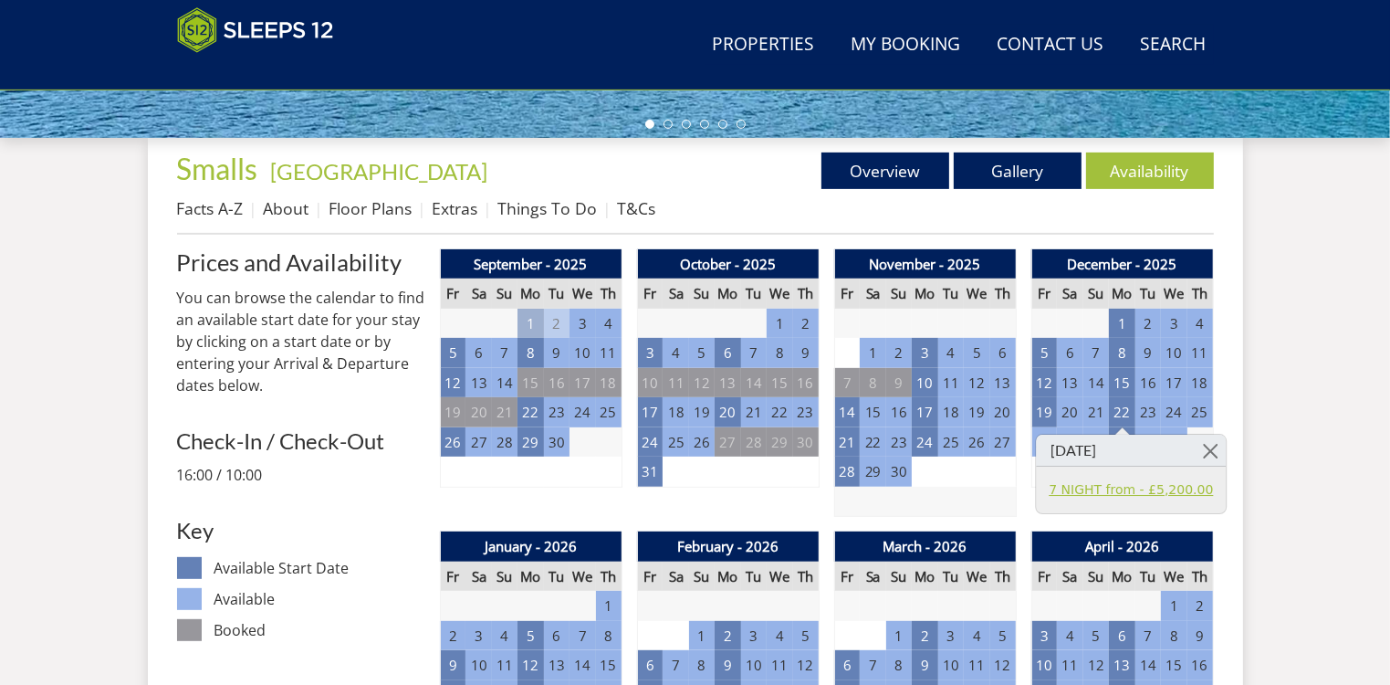
click at [1111, 490] on link "7 NIGHT from - £5,200.00" at bounding box center [1131, 489] width 164 height 19
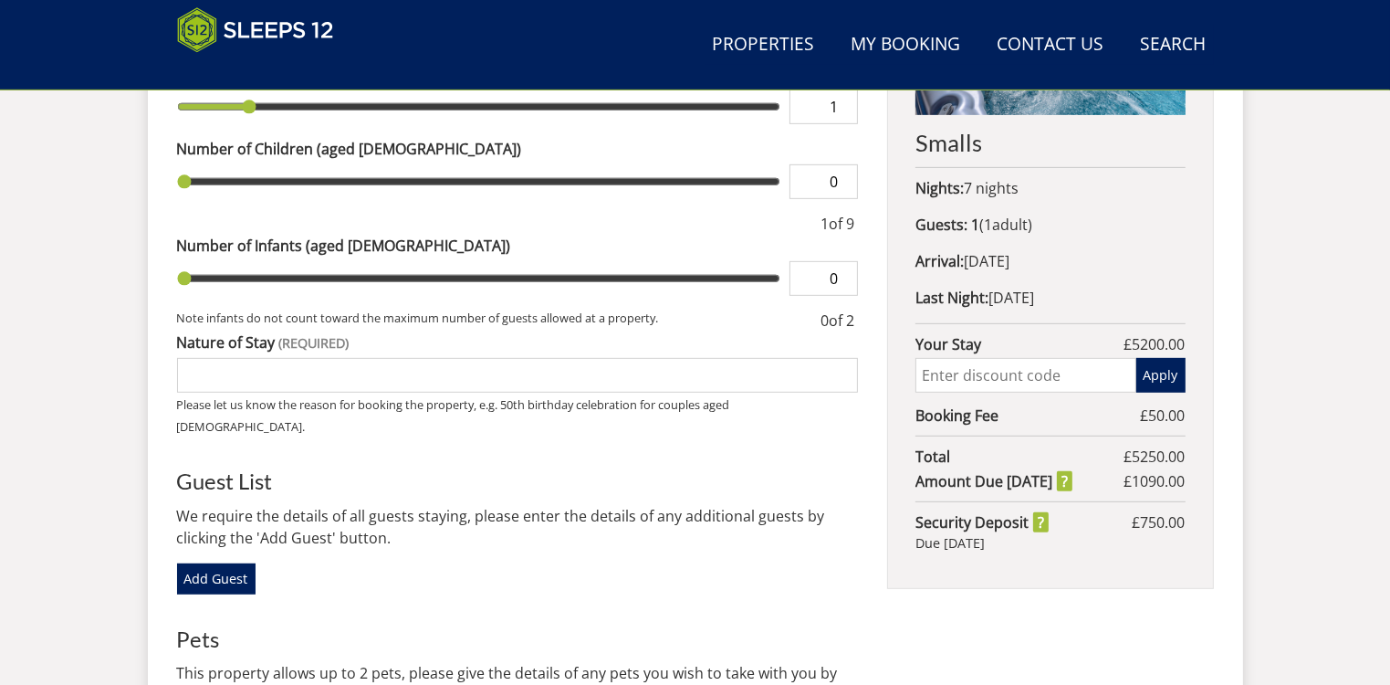
scroll to position [909, 0]
